Goal: Task Accomplishment & Management: Use online tool/utility

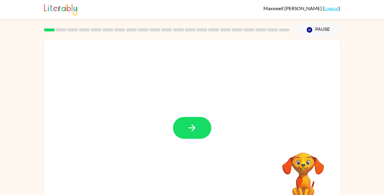
click at [196, 133] on icon "button" at bounding box center [192, 128] width 10 height 10
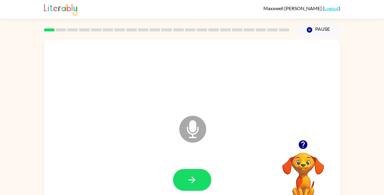
click at [196, 181] on icon "button" at bounding box center [192, 180] width 10 height 10
click at [196, 185] on button "button" at bounding box center [192, 180] width 38 height 22
click at [196, 180] on icon "button" at bounding box center [192, 180] width 10 height 10
click at [195, 184] on icon "button" at bounding box center [192, 180] width 10 height 10
click at [203, 180] on button "button" at bounding box center [192, 180] width 38 height 22
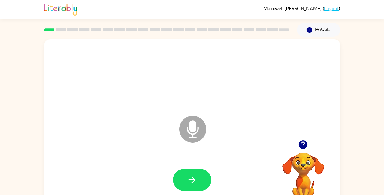
click at [189, 183] on icon "button" at bounding box center [192, 180] width 10 height 10
click at [201, 171] on button "button" at bounding box center [192, 180] width 38 height 22
click at [183, 190] on button "button" at bounding box center [192, 180] width 38 height 22
click at [192, 188] on button "button" at bounding box center [192, 180] width 38 height 22
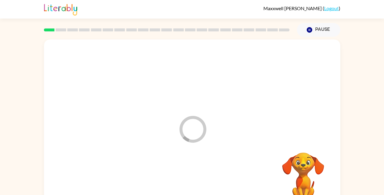
click at [193, 176] on div at bounding box center [192, 180] width 284 height 49
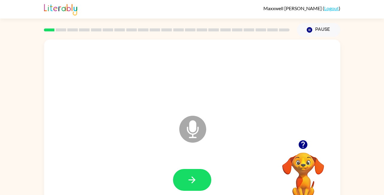
click at [186, 181] on button "button" at bounding box center [192, 180] width 38 height 22
click at [187, 181] on icon "button" at bounding box center [192, 180] width 10 height 10
click at [195, 178] on icon "button" at bounding box center [192, 180] width 10 height 10
click at [182, 175] on button "button" at bounding box center [192, 180] width 38 height 22
click at [309, 166] on video "Your browser must support playing .mp4 files to use Literably. Please try using…" at bounding box center [303, 173] width 60 height 60
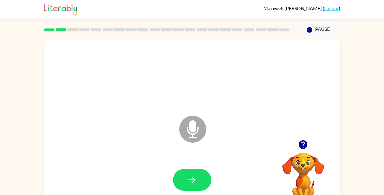
click at [195, 180] on icon "button" at bounding box center [192, 180] width 10 height 10
click at [201, 169] on button "button" at bounding box center [192, 180] width 38 height 22
click at [191, 180] on icon "button" at bounding box center [192, 180] width 7 height 7
click at [215, 26] on div at bounding box center [166, 29] width 253 height 21
click at [188, 180] on icon "button" at bounding box center [192, 180] width 10 height 10
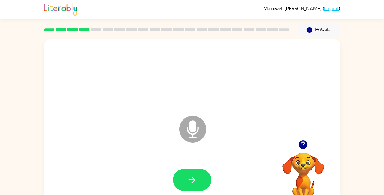
click at [198, 179] on button "button" at bounding box center [192, 180] width 38 height 22
click at [181, 122] on icon "Microphone The Microphone is here when it is your turn to talk" at bounding box center [223, 136] width 90 height 45
click at [191, 131] on icon "Microphone The Microphone is here when it is your turn to talk" at bounding box center [223, 136] width 90 height 45
click at [201, 175] on button "button" at bounding box center [192, 180] width 38 height 22
click at [181, 169] on button "button" at bounding box center [192, 180] width 38 height 22
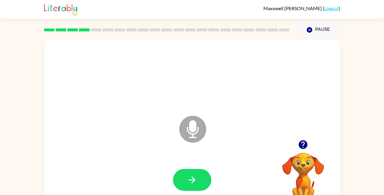
click at [199, 178] on button "button" at bounding box center [192, 180] width 38 height 22
click at [204, 186] on button "button" at bounding box center [192, 180] width 38 height 22
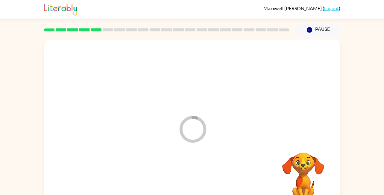
click at [200, 180] on div at bounding box center [192, 180] width 284 height 49
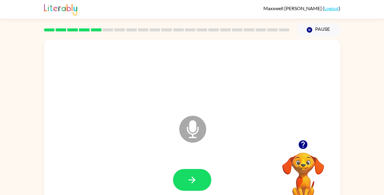
click at [199, 169] on button "button" at bounding box center [192, 180] width 38 height 22
click at [193, 189] on button "button" at bounding box center [192, 180] width 38 height 22
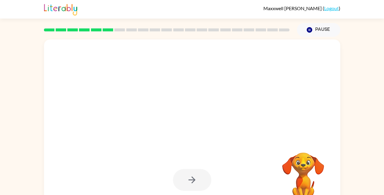
click at [118, 125] on div at bounding box center [192, 125] width 296 height 171
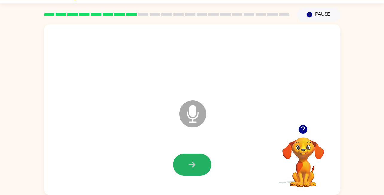
click at [189, 165] on icon "button" at bounding box center [192, 165] width 10 height 10
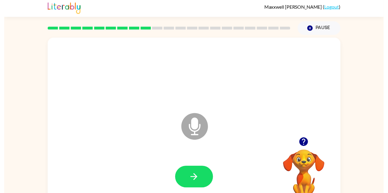
scroll to position [0, 0]
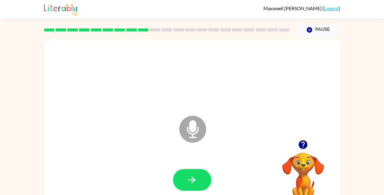
click at [194, 175] on icon "button" at bounding box center [192, 180] width 10 height 10
click at [189, 195] on div at bounding box center [192, 180] width 284 height 49
click at [183, 177] on button "button" at bounding box center [192, 180] width 38 height 22
click at [198, 173] on button "button" at bounding box center [192, 180] width 38 height 22
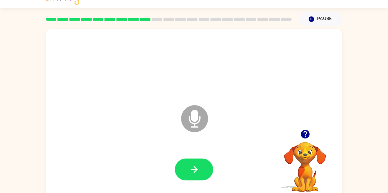
scroll to position [18, 0]
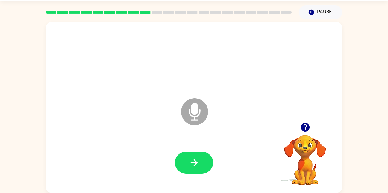
click at [195, 120] on icon "Microphone The Microphone is here when it is your turn to talk" at bounding box center [225, 119] width 90 height 45
click at [188, 106] on icon at bounding box center [194, 111] width 27 height 27
click at [180, 104] on icon "Microphone The Microphone is here when it is your turn to talk" at bounding box center [225, 119] width 90 height 45
click at [199, 109] on icon at bounding box center [194, 111] width 27 height 27
click at [195, 111] on icon "Microphone The Microphone is here when it is your turn to talk" at bounding box center [225, 119] width 90 height 45
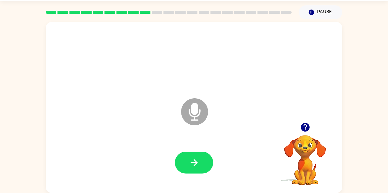
click at [195, 110] on icon "Microphone The Microphone is here when it is your turn to talk" at bounding box center [225, 119] width 90 height 45
click at [196, 114] on icon "Microphone The Microphone is here when it is your turn to talk" at bounding box center [225, 119] width 90 height 45
click at [197, 110] on icon "Microphone The Microphone is here when it is your turn to talk" at bounding box center [225, 119] width 90 height 45
click at [203, 165] on button "button" at bounding box center [194, 162] width 38 height 22
click at [192, 168] on button "button" at bounding box center [194, 162] width 38 height 22
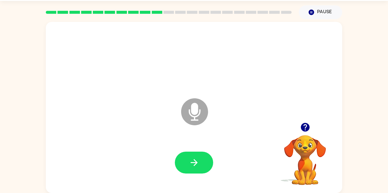
click at [312, 129] on button "button" at bounding box center [304, 126] width 15 height 15
click at [303, 131] on video "Your browser must support playing .mp4 files to use Literably. Please try using…" at bounding box center [305, 156] width 60 height 60
click at [202, 167] on button "button" at bounding box center [194, 162] width 38 height 22
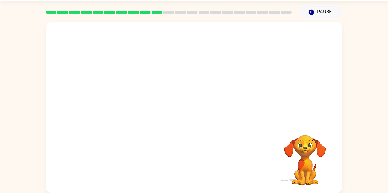
click at [285, 39] on div at bounding box center [194, 58] width 284 height 49
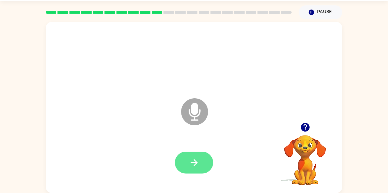
click at [192, 161] on icon "button" at bounding box center [194, 162] width 10 height 10
click at [210, 163] on button "button" at bounding box center [194, 162] width 38 height 22
click at [199, 160] on div at bounding box center [194, 162] width 38 height 22
click at [305, 130] on icon "button" at bounding box center [305, 127] width 10 height 10
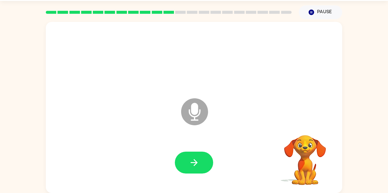
click at [315, 127] on video "Your browser must support playing .mp4 files to use Literably. Please try using…" at bounding box center [305, 156] width 60 height 60
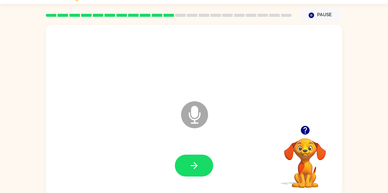
scroll to position [14, 0]
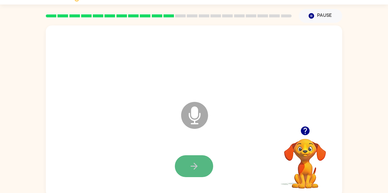
click at [206, 160] on button "button" at bounding box center [194, 166] width 38 height 22
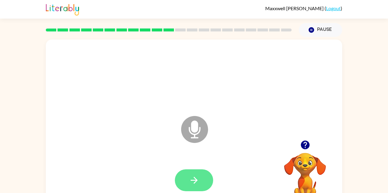
click at [194, 187] on button "button" at bounding box center [194, 180] width 38 height 22
click at [198, 171] on button "button" at bounding box center [194, 180] width 38 height 22
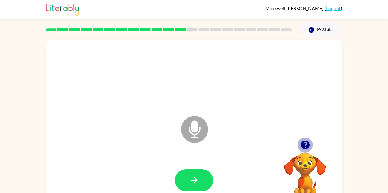
click at [312, 146] on button "button" at bounding box center [304, 144] width 15 height 15
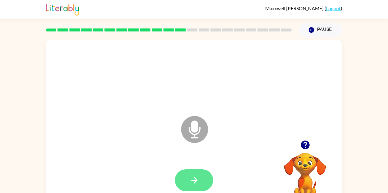
click at [199, 181] on button "button" at bounding box center [194, 180] width 38 height 22
click at [201, 189] on button "button" at bounding box center [194, 180] width 38 height 22
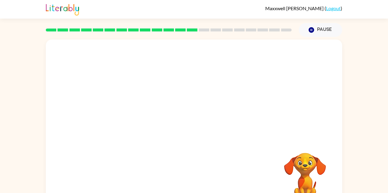
click at [164, 130] on div at bounding box center [194, 128] width 284 height 49
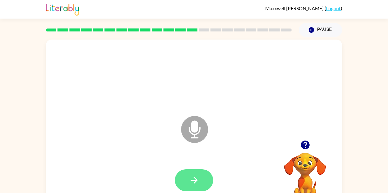
click at [205, 178] on button "button" at bounding box center [194, 180] width 38 height 22
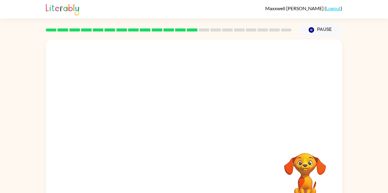
click at [285, 129] on div at bounding box center [194, 90] width 296 height 101
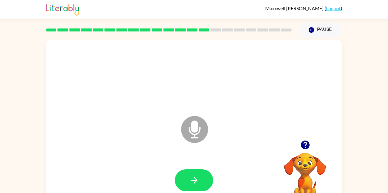
click at [307, 145] on icon "button" at bounding box center [304, 144] width 9 height 9
click at [205, 174] on button "button" at bounding box center [194, 180] width 38 height 22
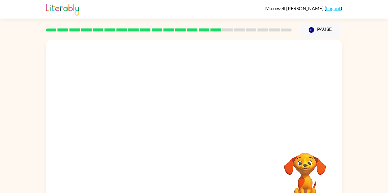
click at [306, 171] on video "Your browser must support playing .mp4 files to use Literably. Please try using…" at bounding box center [305, 173] width 60 height 60
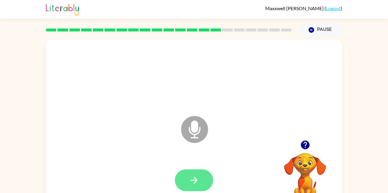
click at [190, 186] on button "button" at bounding box center [194, 180] width 38 height 22
click at [199, 177] on icon "button" at bounding box center [194, 180] width 10 height 10
click at [328, 129] on div "Microphone The Microphone is here when it is your turn to talk" at bounding box center [194, 125] width 296 height 171
click at [306, 123] on div "Microphone The Microphone is here when it is your turn to talk" at bounding box center [180, 115] width 256 height 22
click at [282, 152] on div at bounding box center [305, 144] width 60 height 15
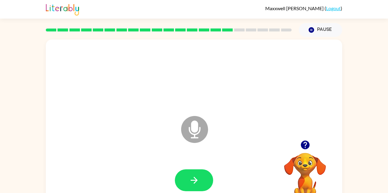
scroll to position [18, 0]
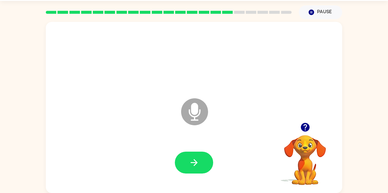
click at [297, 152] on video "Your browser must support playing .mp4 files to use Literably. Please try using…" at bounding box center [305, 156] width 60 height 60
click at [287, 140] on video "Your browser must support playing .mp4 files to use Literably. Please try using…" at bounding box center [305, 156] width 60 height 60
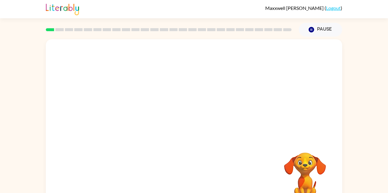
scroll to position [18, 0]
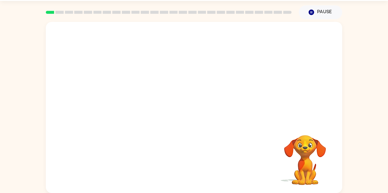
click at [253, 135] on div "Your browser must support playing .mp4 files to use Literably. Please try using…" at bounding box center [194, 107] width 296 height 171
click at [190, 107] on icon "button" at bounding box center [194, 110] width 10 height 10
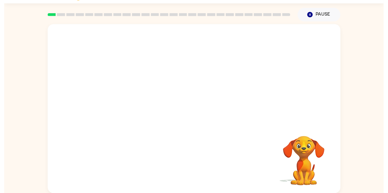
scroll to position [10, 0]
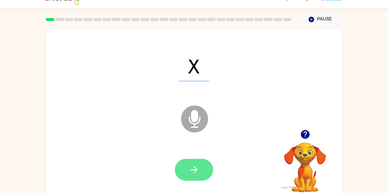
click at [194, 168] on icon "button" at bounding box center [194, 169] width 10 height 10
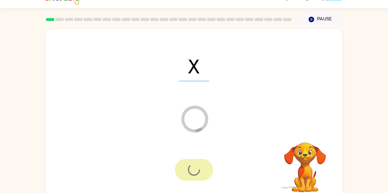
scroll to position [18, 0]
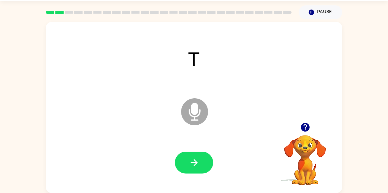
click at [197, 178] on div at bounding box center [194, 162] width 284 height 49
click at [181, 152] on button "button" at bounding box center [194, 162] width 38 height 22
click at [194, 155] on div at bounding box center [194, 162] width 38 height 22
click at [60, 13] on rect at bounding box center [59, 12] width 8 height 3
click at [97, 15] on div at bounding box center [168, 12] width 253 height 21
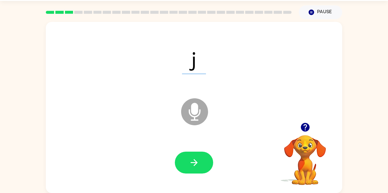
click at [104, 14] on div at bounding box center [168, 12] width 253 height 21
click at [117, 12] on rect at bounding box center [116, 12] width 8 height 3
click at [119, 14] on div at bounding box center [168, 12] width 253 height 21
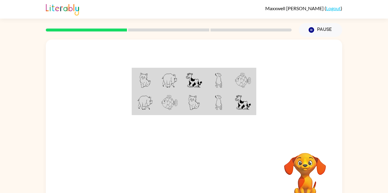
click at [147, 75] on img at bounding box center [144, 80] width 11 height 15
click at [167, 82] on img at bounding box center [169, 80] width 16 height 15
click at [195, 78] on img at bounding box center [194, 80] width 16 height 15
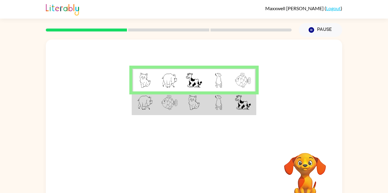
click at [163, 79] on img at bounding box center [169, 80] width 16 height 15
click at [145, 78] on img at bounding box center [144, 80] width 11 height 15
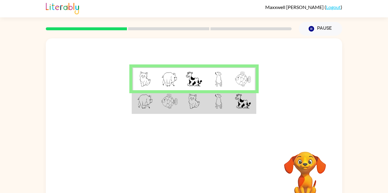
scroll to position [15, 0]
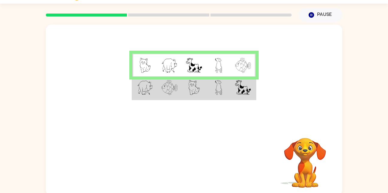
click at [230, 93] on td at bounding box center [218, 87] width 25 height 23
click at [223, 93] on td at bounding box center [218, 87] width 25 height 23
click at [222, 90] on img at bounding box center [218, 87] width 7 height 15
click at [228, 89] on td at bounding box center [218, 87] width 25 height 23
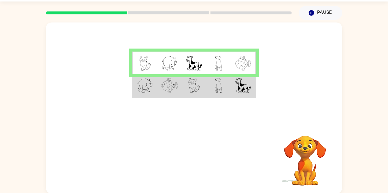
scroll to position [16, 0]
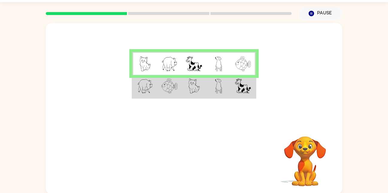
click at [226, 92] on td at bounding box center [218, 86] width 25 height 23
click at [227, 92] on td at bounding box center [218, 86] width 25 height 23
click at [229, 88] on td at bounding box center [218, 86] width 25 height 23
click at [234, 87] on td at bounding box center [243, 86] width 25 height 23
click at [235, 83] on img at bounding box center [243, 85] width 16 height 15
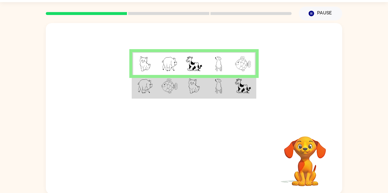
click at [234, 88] on td at bounding box center [243, 86] width 25 height 23
click at [235, 87] on img at bounding box center [243, 85] width 16 height 15
click at [236, 89] on img at bounding box center [243, 85] width 16 height 15
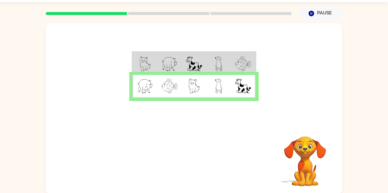
click at [238, 87] on img at bounding box center [243, 85] width 16 height 15
click at [244, 62] on img at bounding box center [243, 63] width 16 height 15
click at [198, 153] on button "button" at bounding box center [194, 160] width 38 height 22
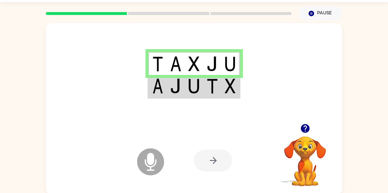
click at [200, 62] on td at bounding box center [194, 63] width 18 height 23
click at [205, 84] on td at bounding box center [212, 86] width 18 height 23
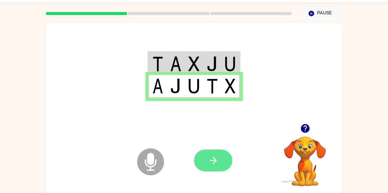
click at [212, 163] on icon "button" at bounding box center [213, 160] width 10 height 10
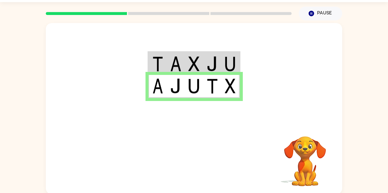
drag, startPoint x: 183, startPoint y: 26, endPoint x: 184, endPoint y: 38, distance: 11.8
click at [184, 38] on div at bounding box center [194, 73] width 296 height 101
click at [177, 89] on img at bounding box center [175, 85] width 11 height 15
click at [86, 52] on div at bounding box center [194, 73] width 296 height 101
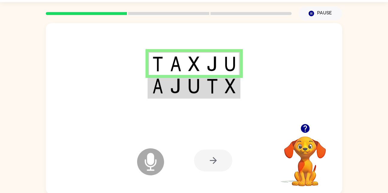
click at [214, 160] on div at bounding box center [213, 160] width 38 height 22
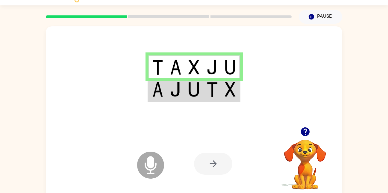
scroll to position [7, 0]
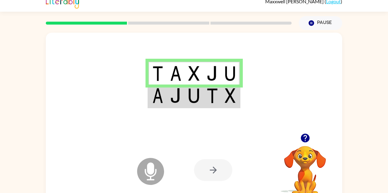
click at [197, 106] on td at bounding box center [194, 95] width 18 height 23
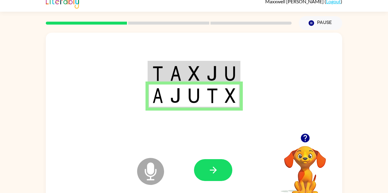
click at [199, 100] on img at bounding box center [193, 95] width 11 height 15
click at [208, 66] on img at bounding box center [211, 73] width 11 height 15
click at [213, 65] on td at bounding box center [212, 73] width 18 height 23
click at [213, 72] on img at bounding box center [211, 73] width 11 height 15
click at [219, 76] on td at bounding box center [212, 73] width 18 height 23
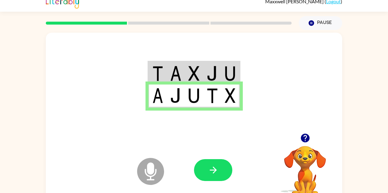
click at [214, 64] on td at bounding box center [212, 73] width 18 height 23
click at [214, 71] on img at bounding box center [211, 73] width 11 height 15
click at [219, 160] on button "button" at bounding box center [213, 170] width 38 height 22
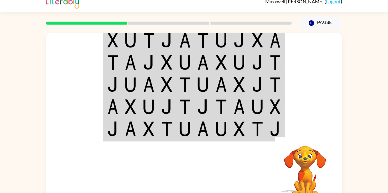
scroll to position [0, 0]
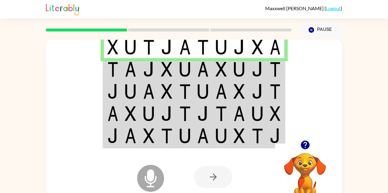
click at [166, 71] on img at bounding box center [166, 69] width 11 height 15
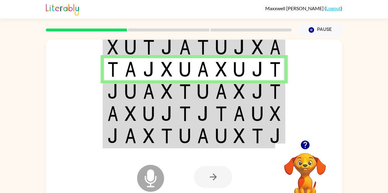
click at [172, 96] on img at bounding box center [166, 91] width 11 height 15
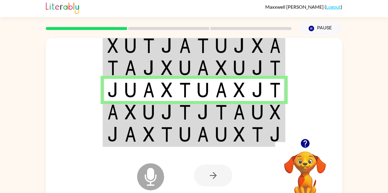
scroll to position [4, 0]
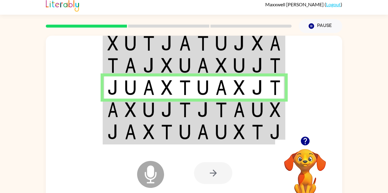
click at [207, 124] on td at bounding box center [203, 132] width 18 height 23
click at [212, 108] on td at bounding box center [203, 109] width 18 height 22
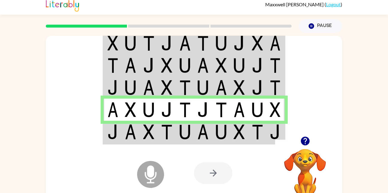
scroll to position [0, 0]
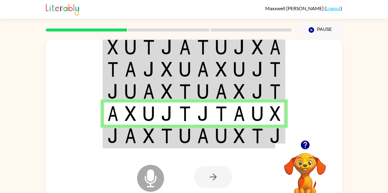
click at [152, 139] on img at bounding box center [148, 135] width 11 height 15
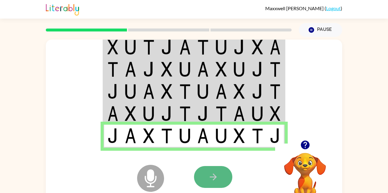
click at [219, 176] on button "button" at bounding box center [213, 177] width 38 height 22
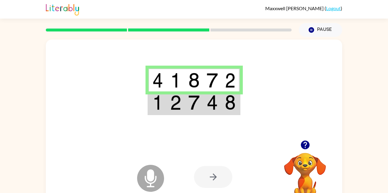
click at [194, 112] on td at bounding box center [194, 102] width 18 height 23
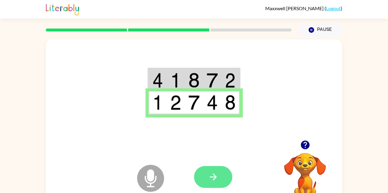
click at [217, 174] on icon "button" at bounding box center [213, 176] width 10 height 10
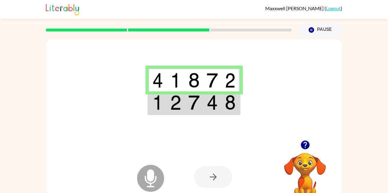
click at [165, 102] on td at bounding box center [157, 102] width 18 height 23
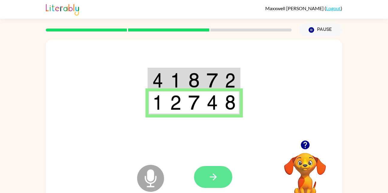
click at [201, 184] on button "button" at bounding box center [213, 177] width 38 height 22
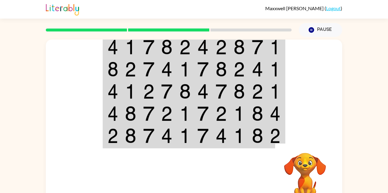
click at [140, 44] on td at bounding box center [149, 46] width 18 height 23
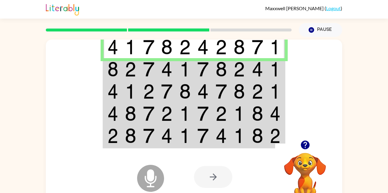
click at [141, 55] on td at bounding box center [149, 46] width 18 height 23
click at [142, 70] on td at bounding box center [149, 69] width 18 height 22
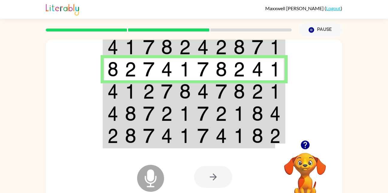
click at [123, 87] on td at bounding box center [131, 91] width 18 height 22
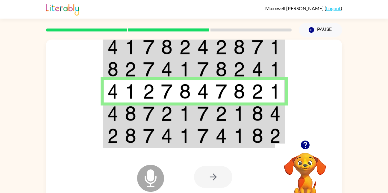
click at [154, 134] on img at bounding box center [148, 135] width 11 height 15
click at [153, 133] on img at bounding box center [148, 135] width 11 height 15
click at [153, 113] on img at bounding box center [148, 113] width 11 height 15
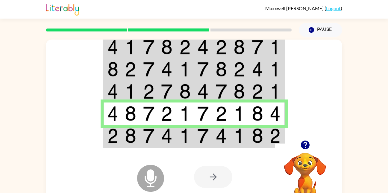
click at [184, 134] on img at bounding box center [184, 135] width 11 height 15
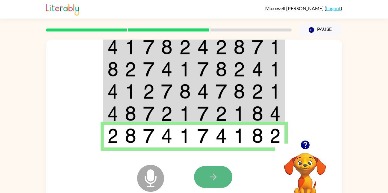
click at [214, 176] on icon "button" at bounding box center [213, 176] width 10 height 10
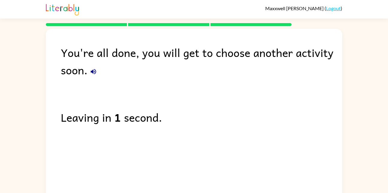
click at [74, 75] on div "You're all done, you will get to choose another activity soon." at bounding box center [201, 61] width 281 height 35
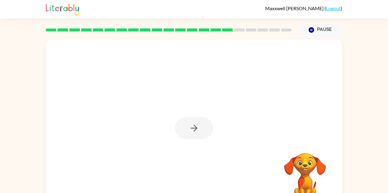
click at [194, 129] on div at bounding box center [194, 128] width 38 height 22
click at [194, 129] on icon "button" at bounding box center [194, 128] width 10 height 10
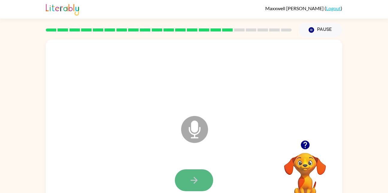
click at [201, 174] on button "button" at bounding box center [194, 180] width 38 height 22
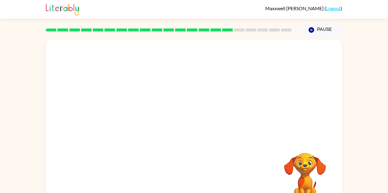
click at [201, 184] on div at bounding box center [194, 180] width 284 height 49
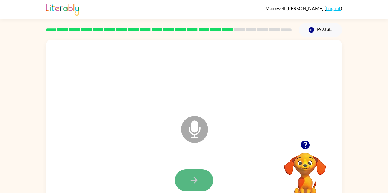
click at [198, 181] on icon "button" at bounding box center [194, 180] width 10 height 10
click at [205, 181] on button "button" at bounding box center [194, 180] width 38 height 22
click at [189, 180] on icon "button" at bounding box center [194, 180] width 10 height 10
click at [188, 178] on button "button" at bounding box center [194, 180] width 38 height 22
click at [185, 187] on button "button" at bounding box center [194, 180] width 38 height 22
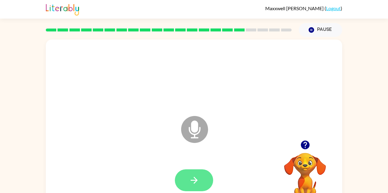
click at [197, 175] on icon "button" at bounding box center [194, 180] width 10 height 10
click at [204, 178] on button "button" at bounding box center [194, 180] width 38 height 22
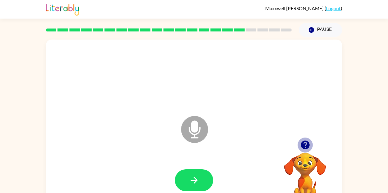
click at [306, 142] on icon "button" at bounding box center [304, 144] width 9 height 9
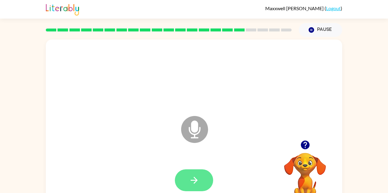
click at [200, 181] on button "button" at bounding box center [194, 180] width 38 height 22
click at [201, 174] on button "button" at bounding box center [194, 180] width 38 height 22
click at [199, 181] on icon "button" at bounding box center [194, 180] width 10 height 10
click at [288, 94] on div at bounding box center [194, 75] width 284 height 49
click at [194, 187] on button "button" at bounding box center [194, 180] width 38 height 22
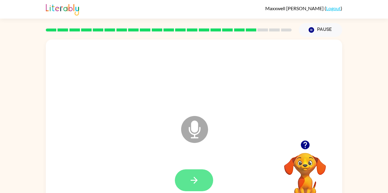
click at [203, 182] on button "button" at bounding box center [194, 180] width 38 height 22
click at [199, 180] on button "button" at bounding box center [194, 180] width 38 height 22
click at [210, 178] on button "button" at bounding box center [194, 180] width 38 height 22
click at [304, 149] on icon "button" at bounding box center [305, 144] width 10 height 10
click at [209, 171] on button "button" at bounding box center [194, 180] width 38 height 22
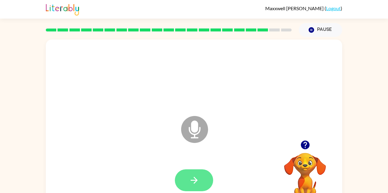
click at [206, 179] on button "button" at bounding box center [194, 180] width 38 height 22
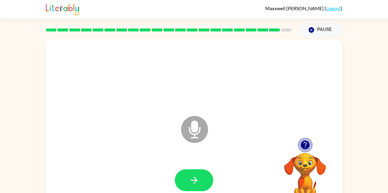
click at [309, 145] on icon "button" at bounding box center [304, 144] width 9 height 9
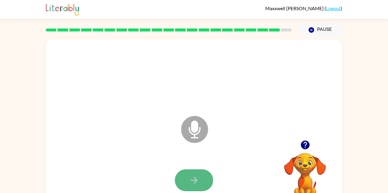
click at [206, 171] on button "button" at bounding box center [194, 180] width 38 height 22
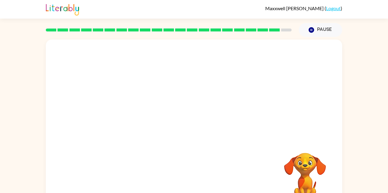
drag, startPoint x: 211, startPoint y: 167, endPoint x: 198, endPoint y: 140, distance: 29.2
click at [198, 140] on div at bounding box center [194, 125] width 296 height 171
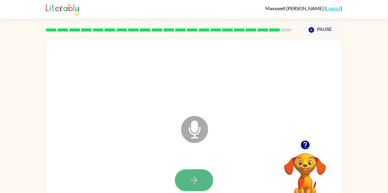
click at [198, 180] on icon "button" at bounding box center [194, 180] width 10 height 10
click at [198, 177] on icon "button" at bounding box center [194, 180] width 10 height 10
